Goal: Navigation & Orientation: Find specific page/section

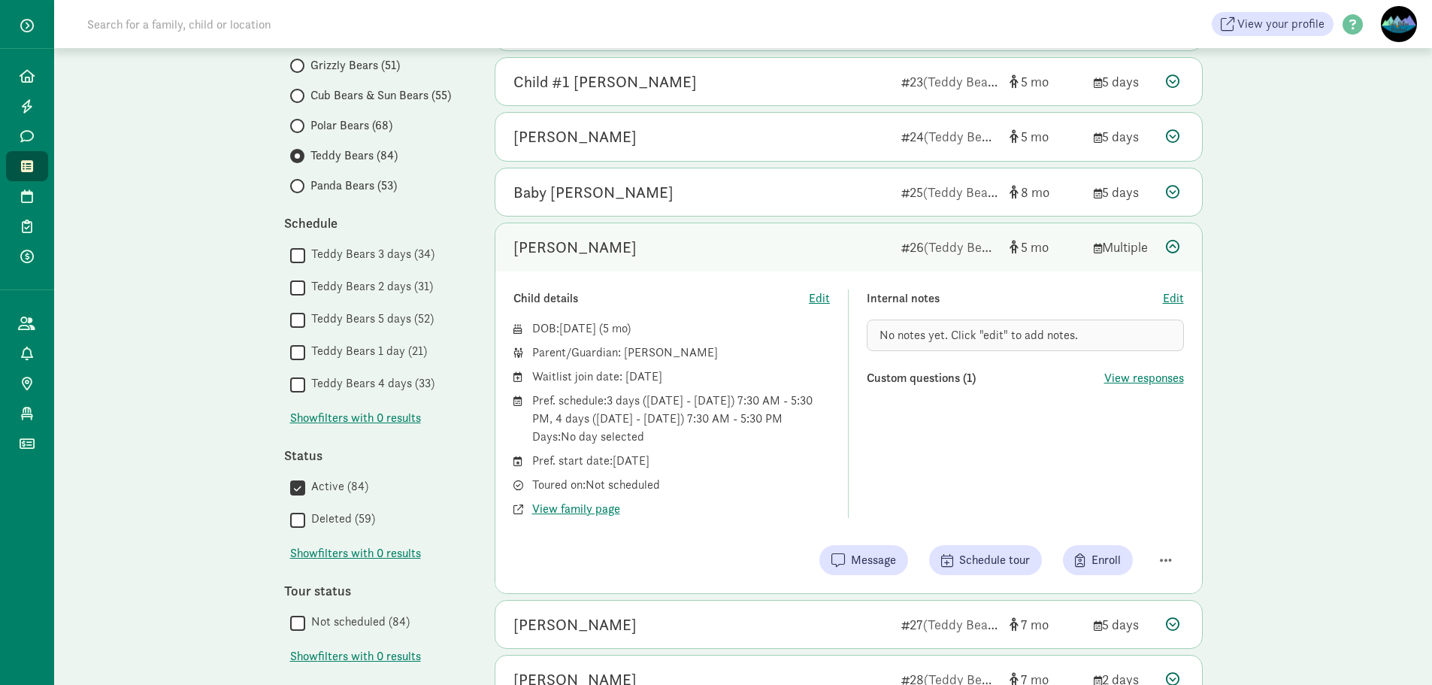
scroll to position [137, 0]
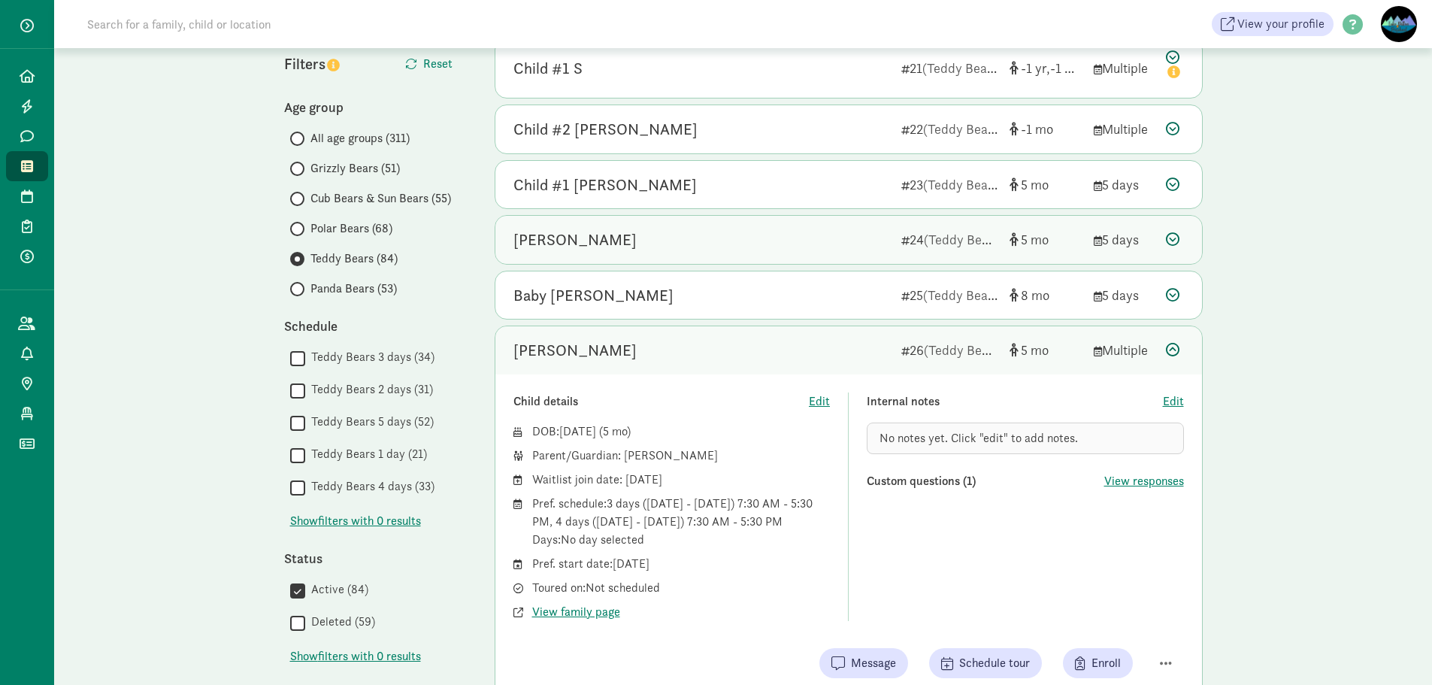
click at [686, 250] on div "[PERSON_NAME]" at bounding box center [701, 240] width 376 height 24
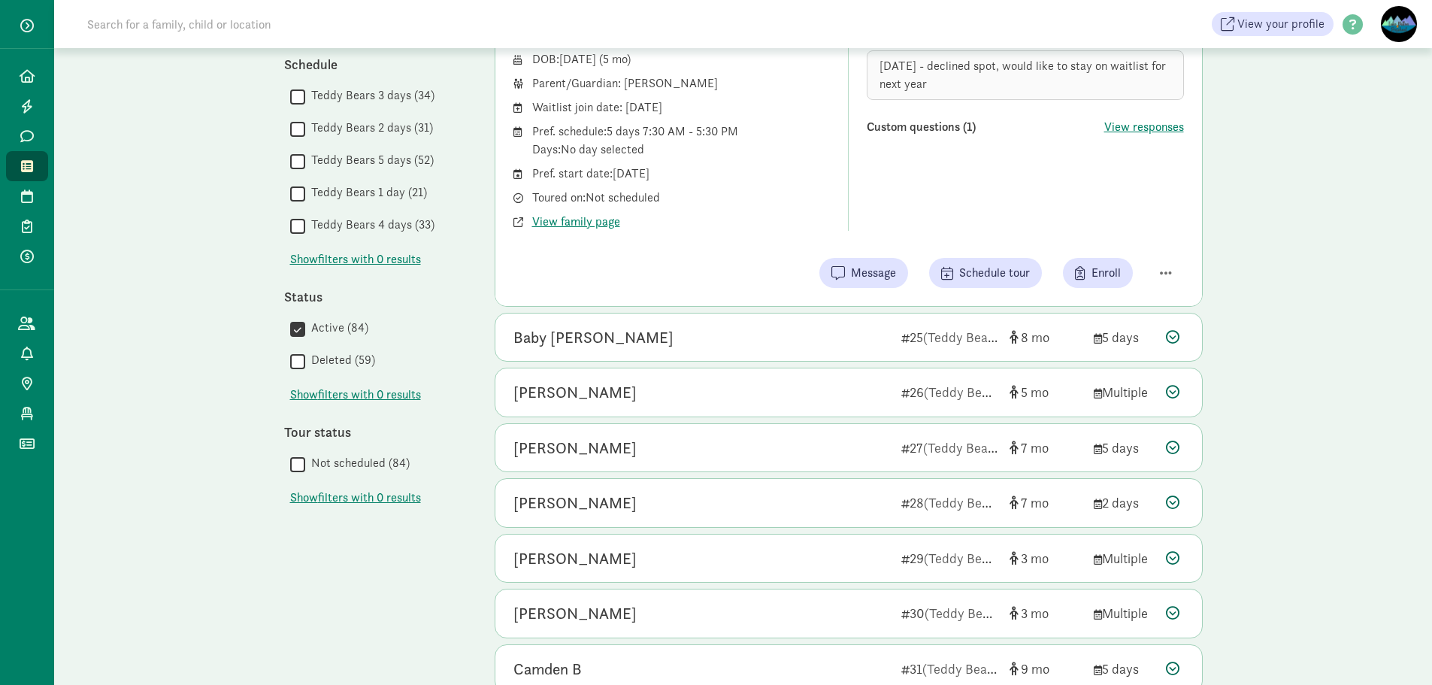
scroll to position [438, 0]
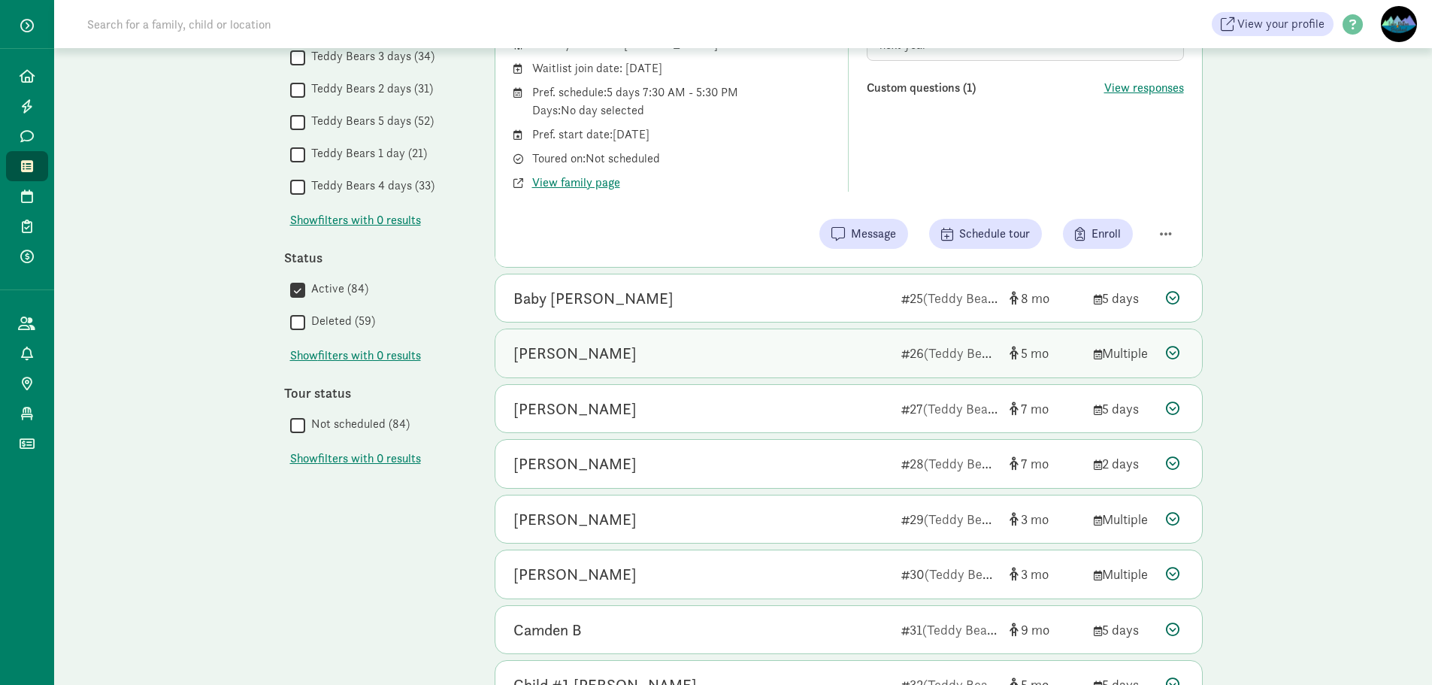
click at [674, 346] on div "[PERSON_NAME]" at bounding box center [701, 353] width 376 height 24
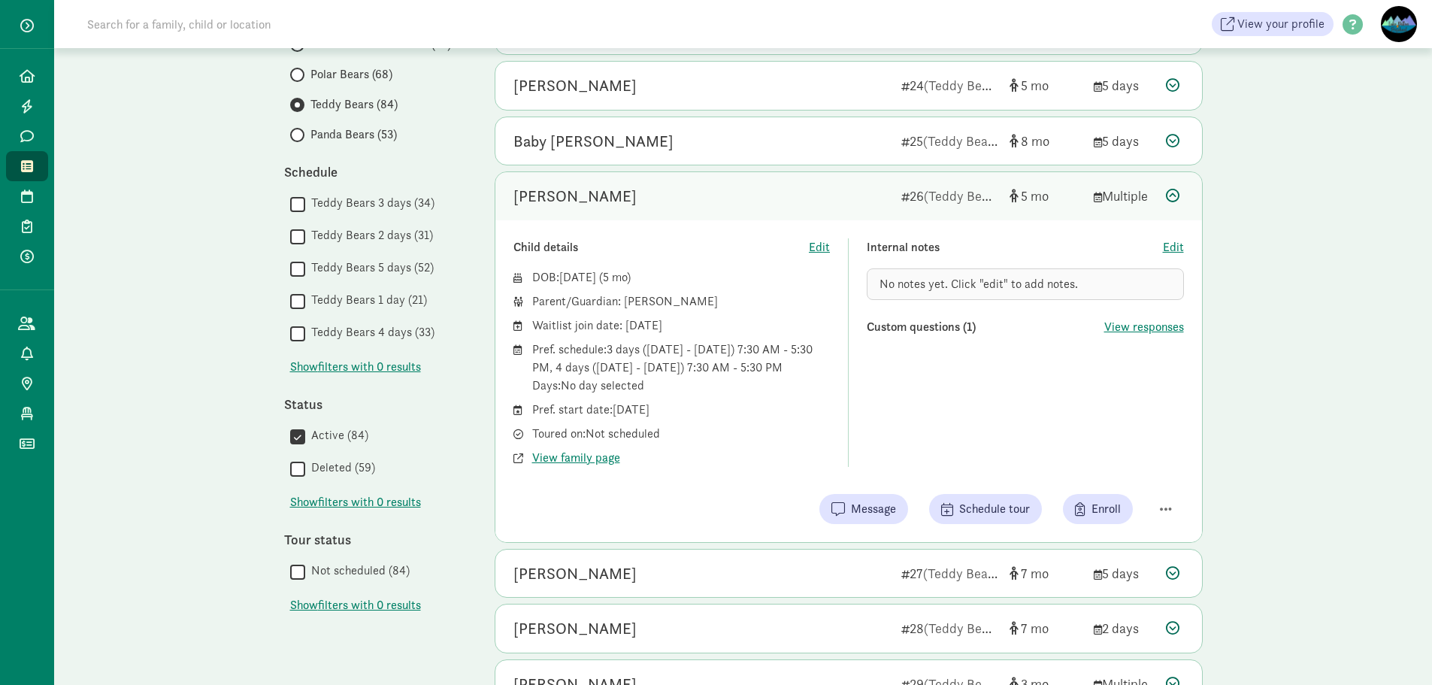
scroll to position [287, 0]
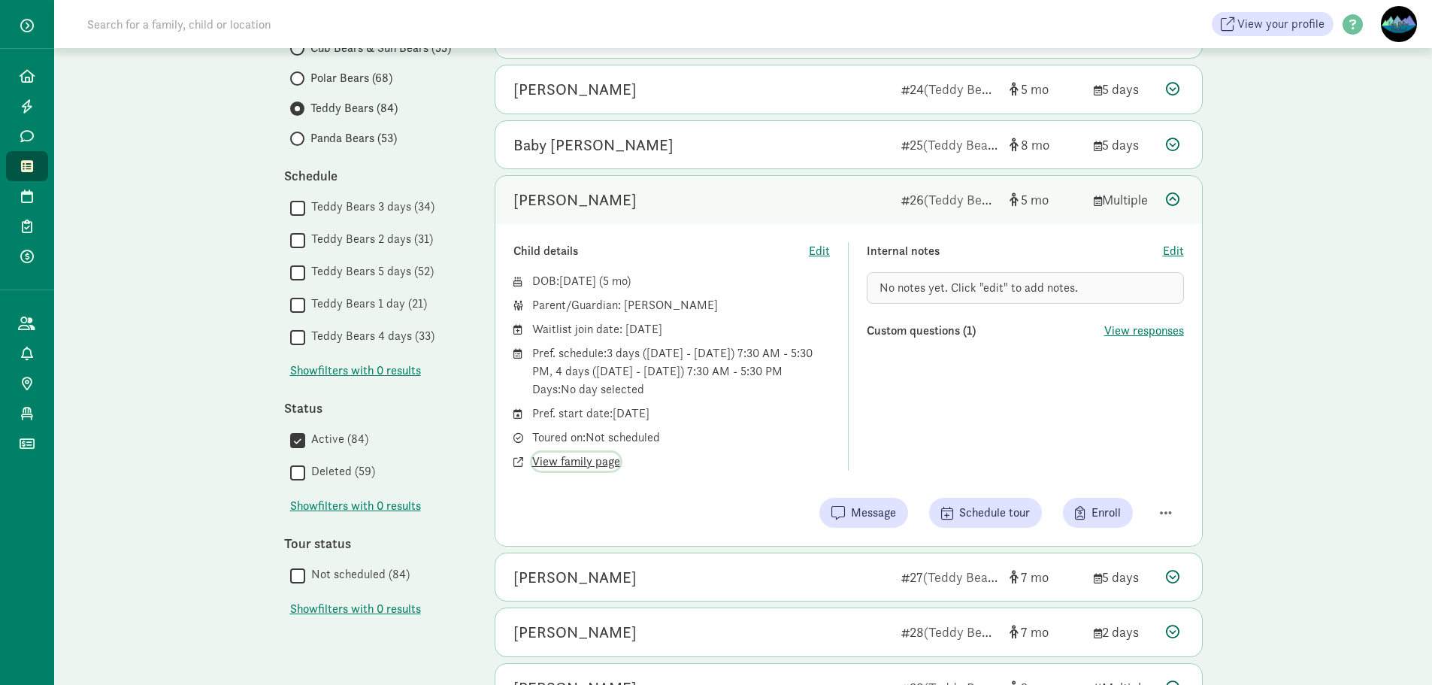
click at [563, 458] on span "View family page" at bounding box center [576, 462] width 88 height 18
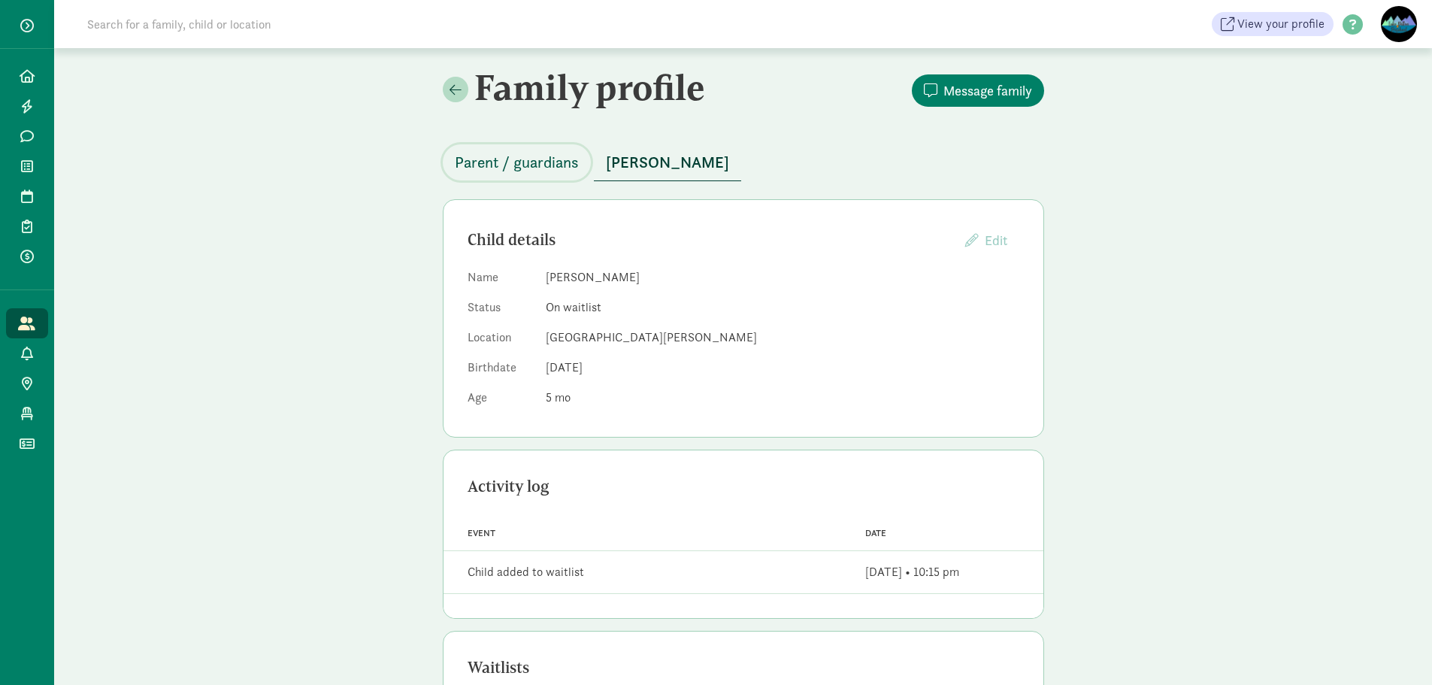
click at [498, 157] on span "Parent / guardians" at bounding box center [517, 162] width 124 height 24
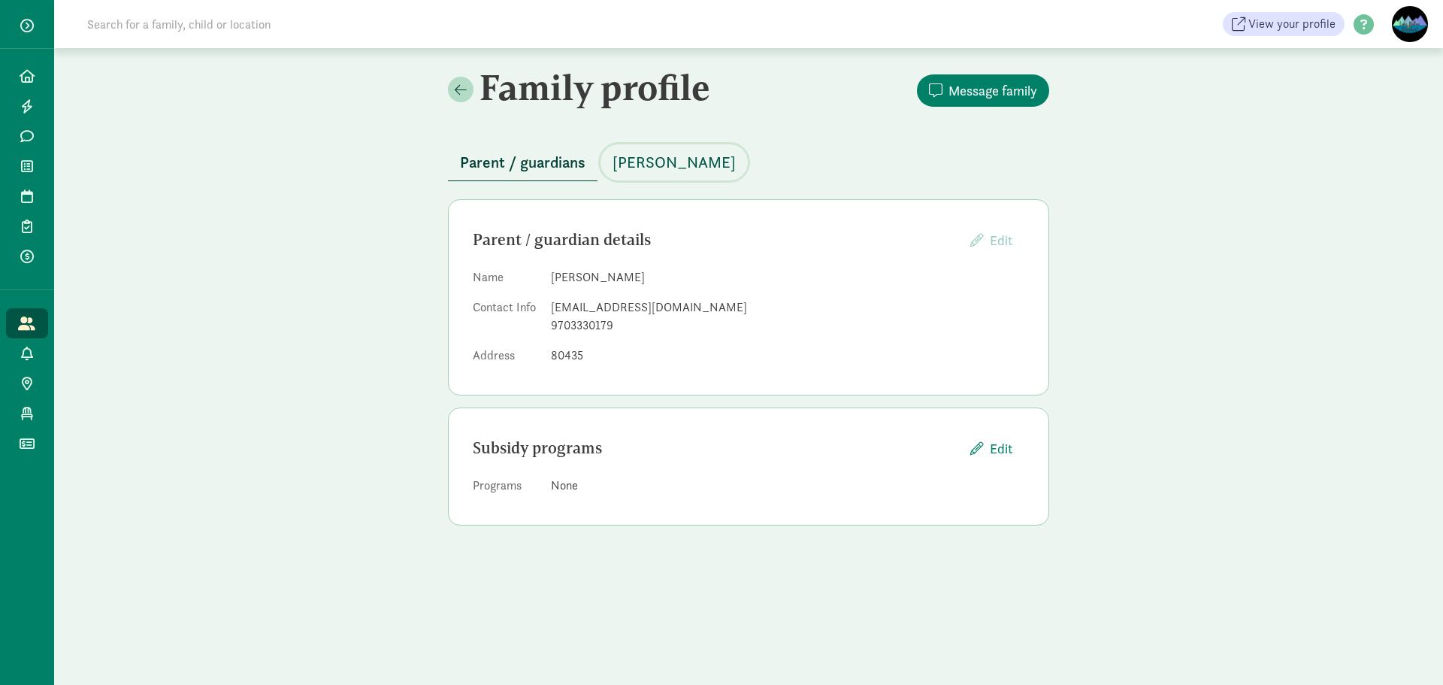
click at [635, 160] on span "[PERSON_NAME]" at bounding box center [674, 162] width 123 height 24
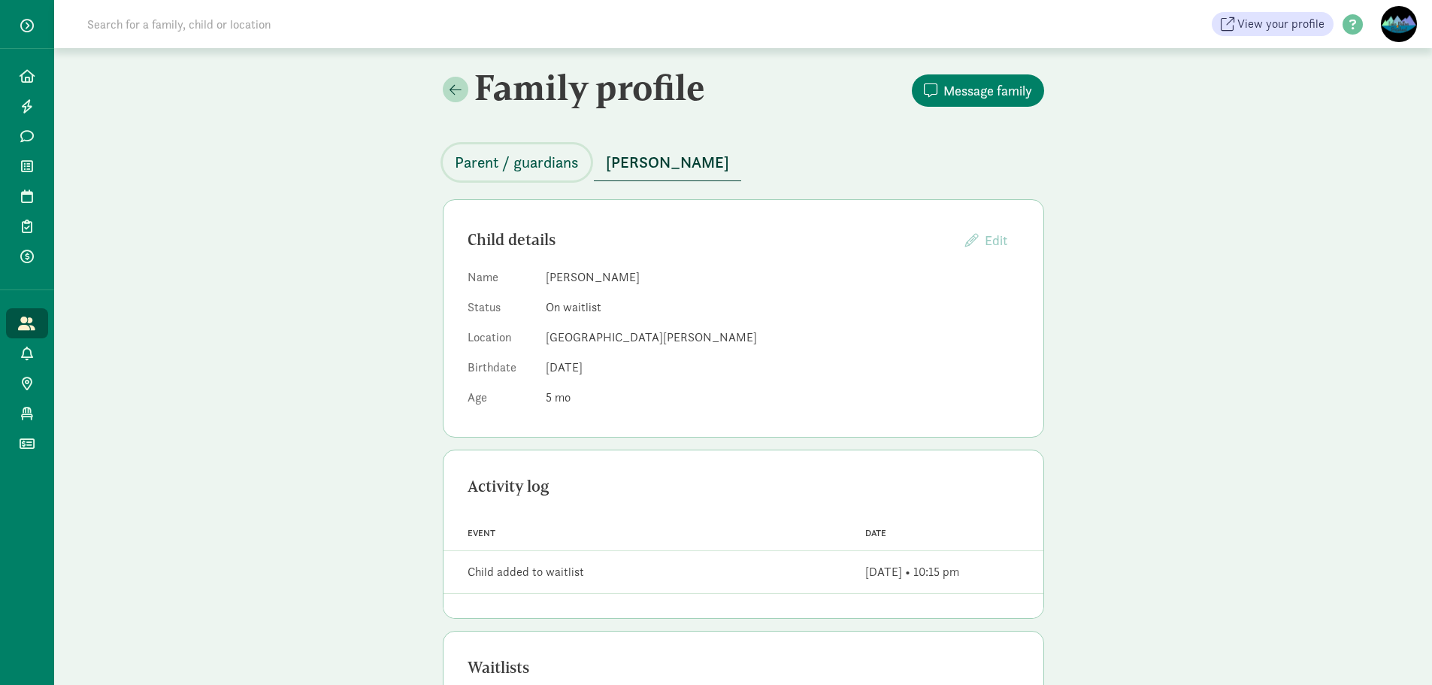
click at [494, 160] on span "Parent / guardians" at bounding box center [517, 162] width 124 height 24
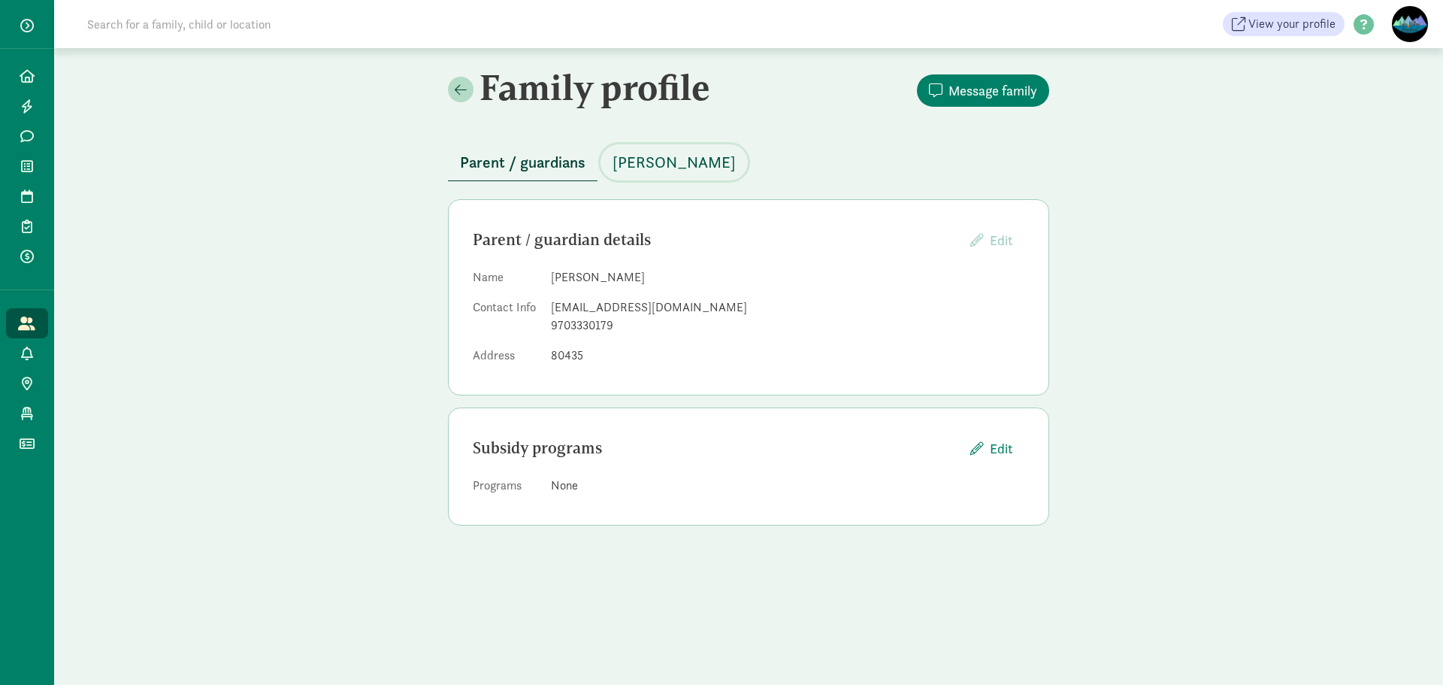
click at [668, 155] on span "[PERSON_NAME]" at bounding box center [674, 162] width 123 height 24
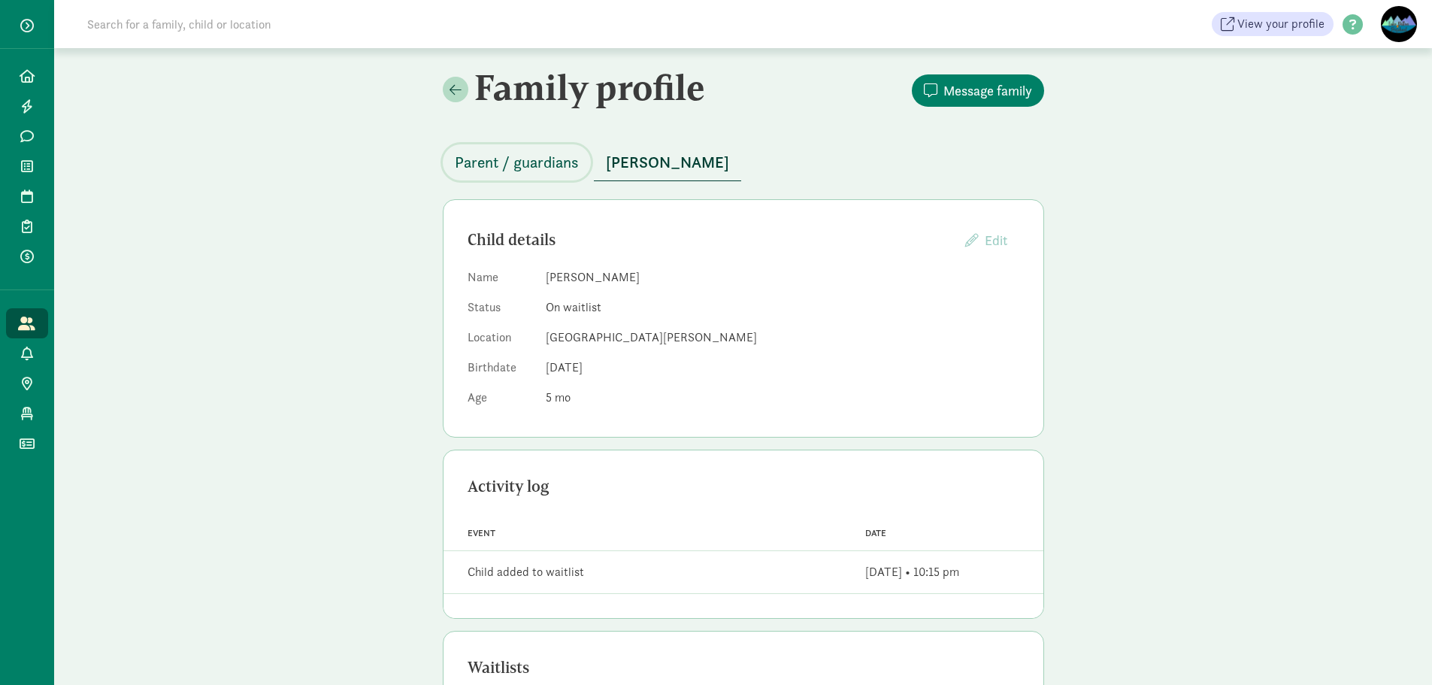
click at [545, 166] on span "Parent / guardians" at bounding box center [517, 162] width 124 height 24
